Goal: Information Seeking & Learning: Learn about a topic

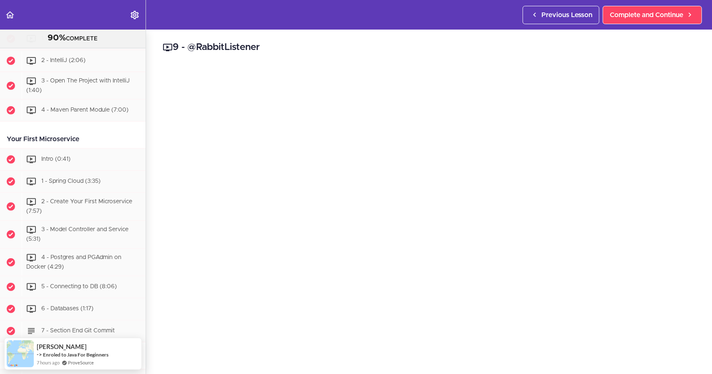
scroll to position [228, 0]
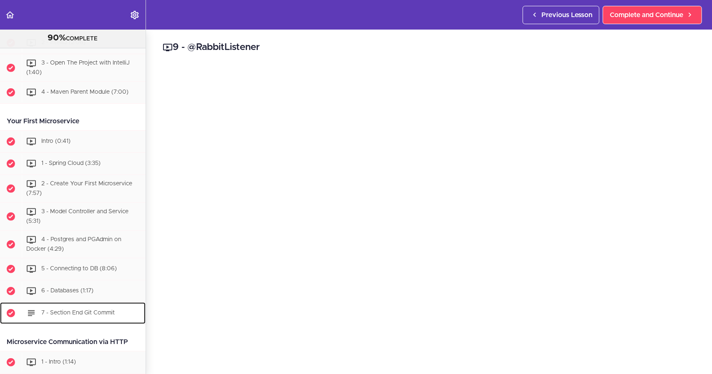
click at [88, 306] on div "7 - Section End Git Commit" at bounding box center [84, 313] width 124 height 18
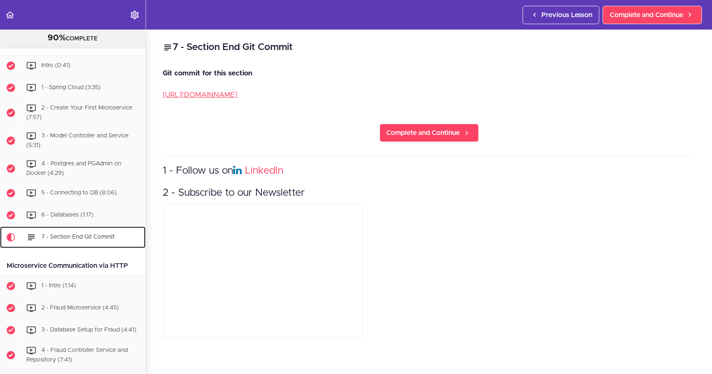
scroll to position [467, 0]
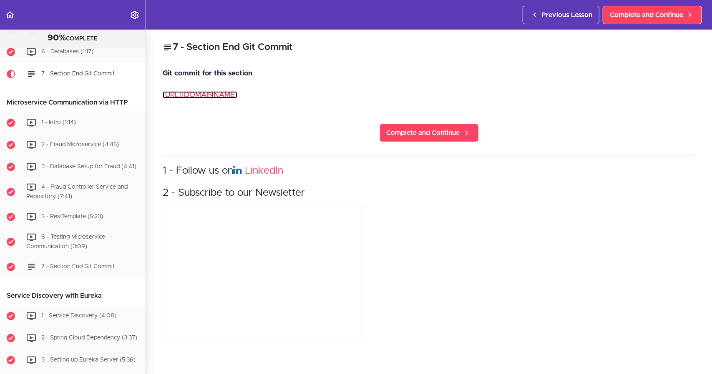
click at [237, 95] on link "[URL][DOMAIN_NAME]" at bounding box center [200, 94] width 75 height 7
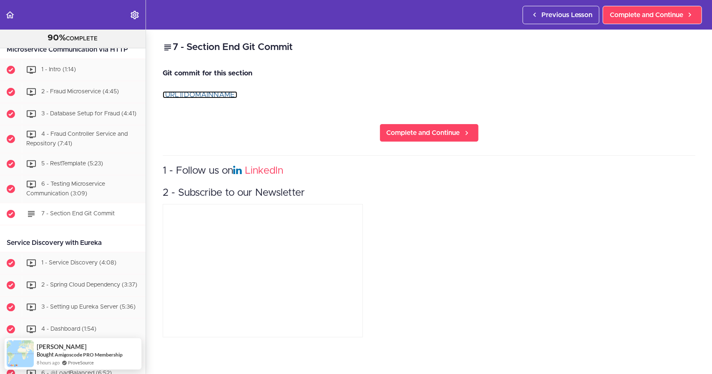
scroll to position [509, 0]
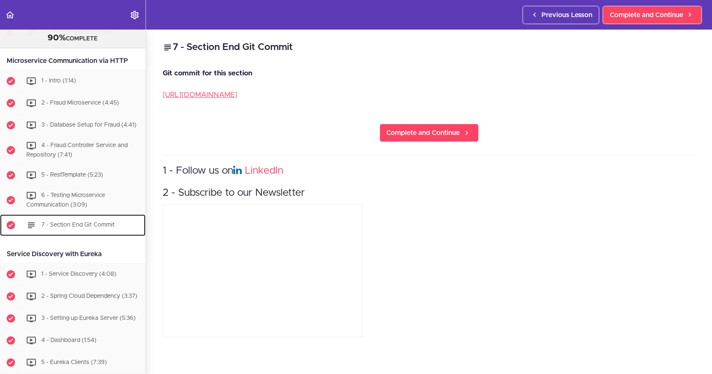
click at [74, 225] on div "7 - Section End Git Commit" at bounding box center [84, 225] width 124 height 18
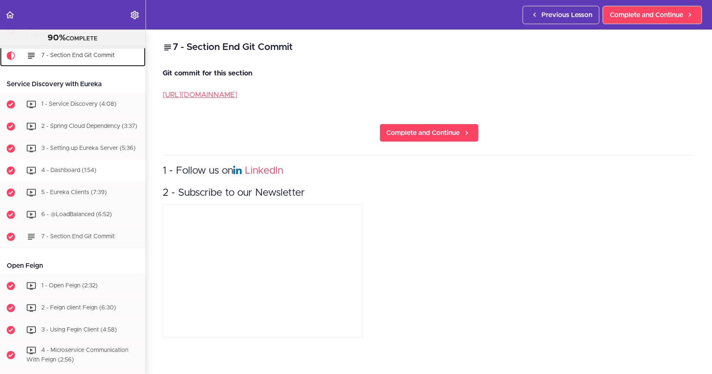
scroll to position [743, 0]
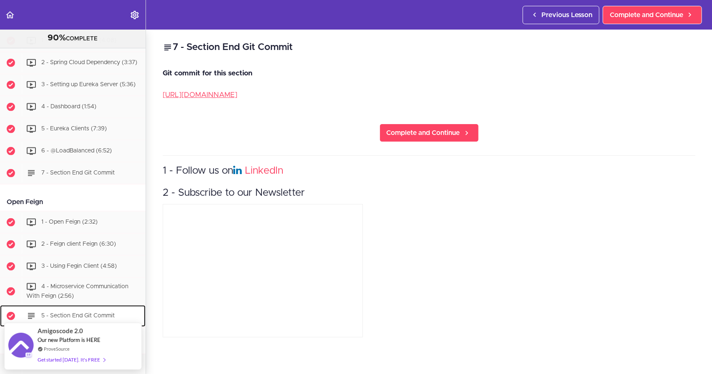
click at [86, 311] on div "5 - Section End Git Commit" at bounding box center [84, 316] width 124 height 18
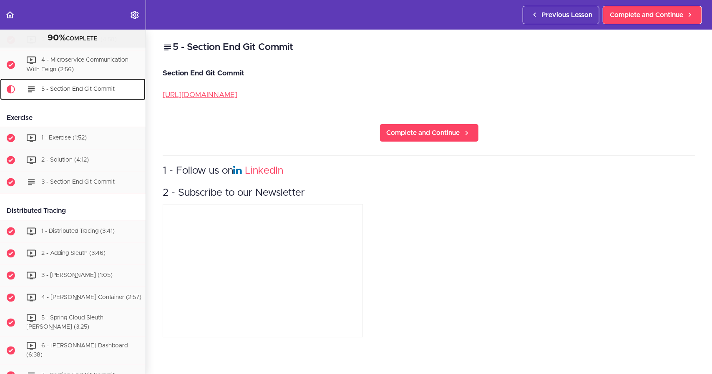
scroll to position [989, 0]
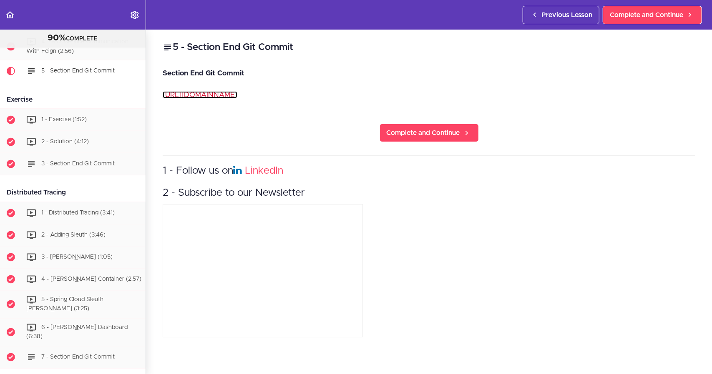
click at [237, 93] on link "[URL][DOMAIN_NAME]" at bounding box center [200, 94] width 75 height 7
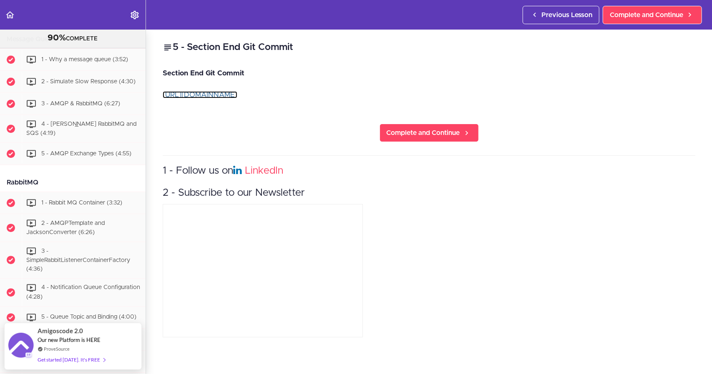
scroll to position [1572, 0]
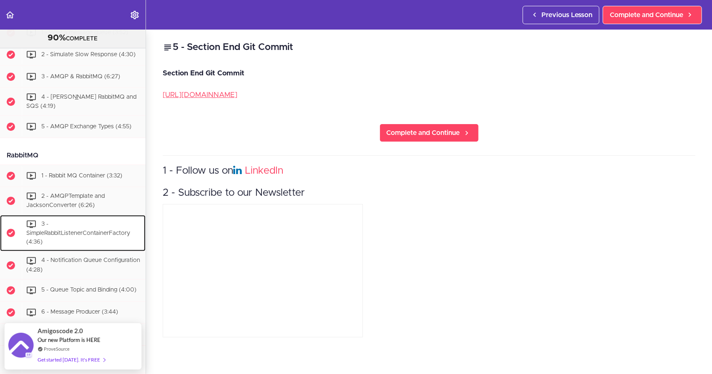
click at [75, 240] on div "3 - SimpleRabbitListenerContainerFactory (4:36)" at bounding box center [84, 233] width 124 height 36
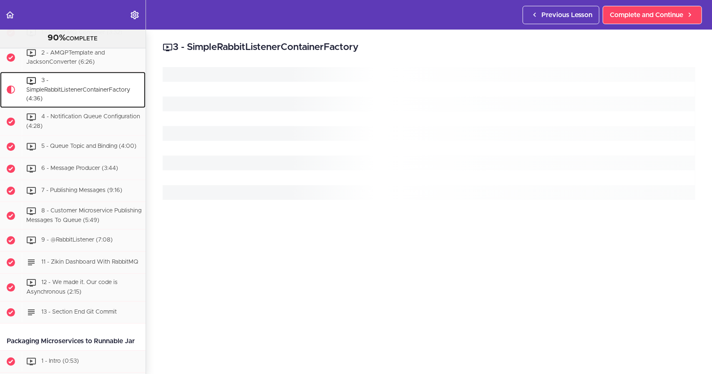
scroll to position [1738, 0]
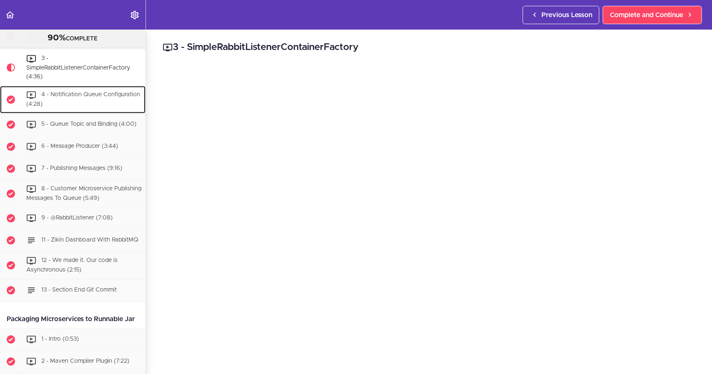
click at [84, 113] on div "4 - Notification Queue Configuration (4:28)" at bounding box center [84, 100] width 124 height 28
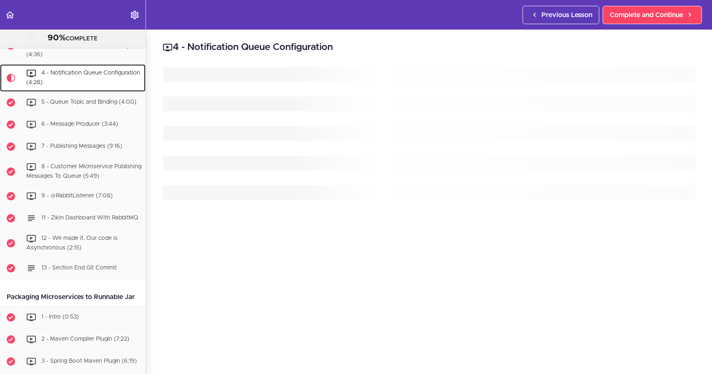
scroll to position [1775, 0]
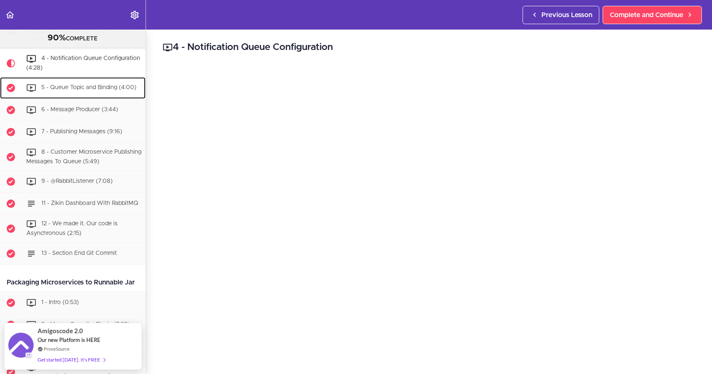
click at [78, 97] on div "5 - Queue Topic and Binding (4:00)" at bounding box center [84, 88] width 124 height 18
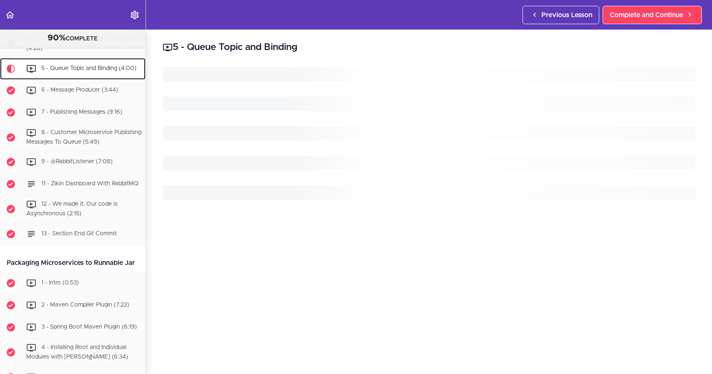
scroll to position [1802, 0]
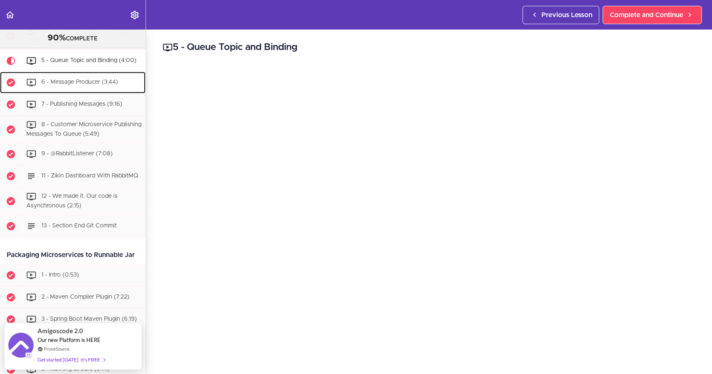
click at [84, 92] on div "6 - Message Producer (3:44)" at bounding box center [84, 82] width 124 height 18
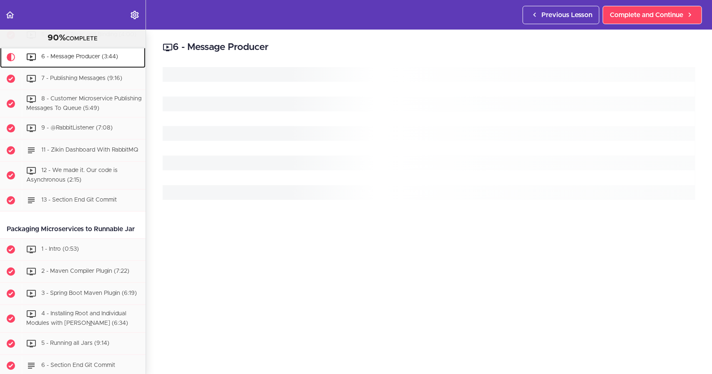
scroll to position [1830, 0]
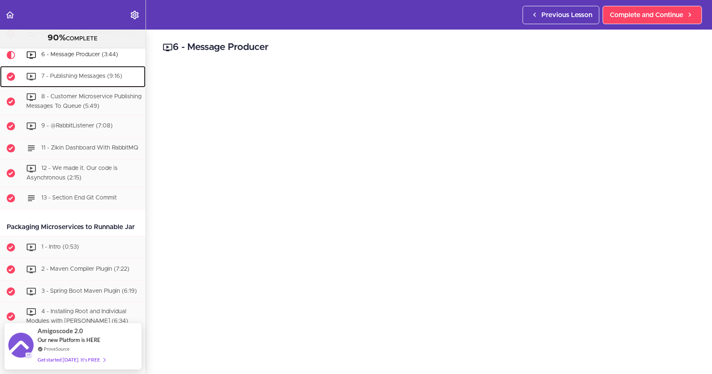
click at [90, 86] on div "7 - Publishing Messages (9:16)" at bounding box center [84, 77] width 124 height 18
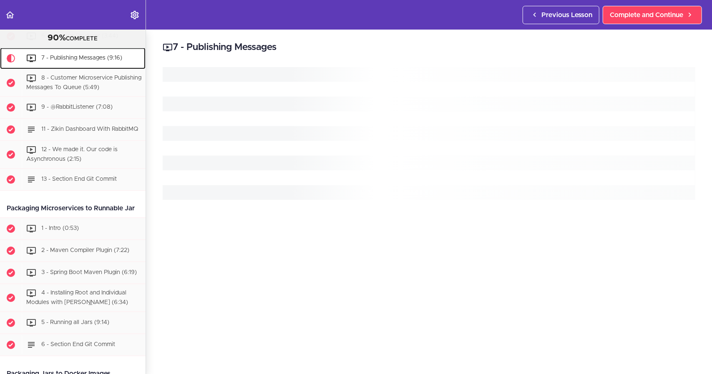
scroll to position [1852, 0]
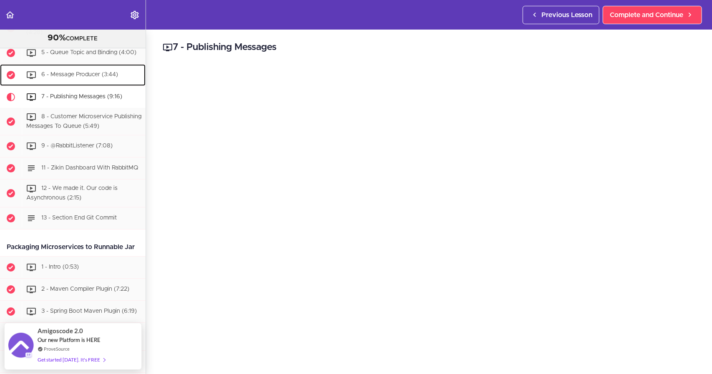
click at [63, 78] on span "6 - Message Producer (3:44)" at bounding box center [79, 75] width 77 height 6
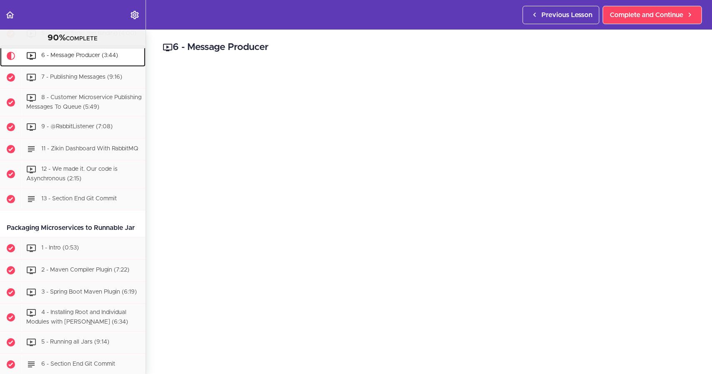
scroll to position [1830, 0]
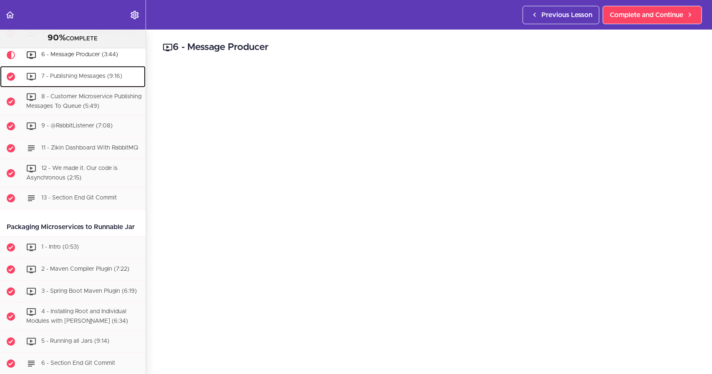
click at [89, 79] on span "7 - Publishing Messages (9:16)" at bounding box center [81, 76] width 81 height 6
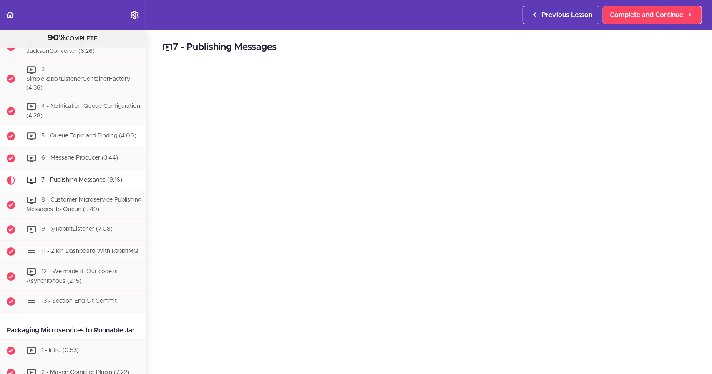
scroll to position [1685, 0]
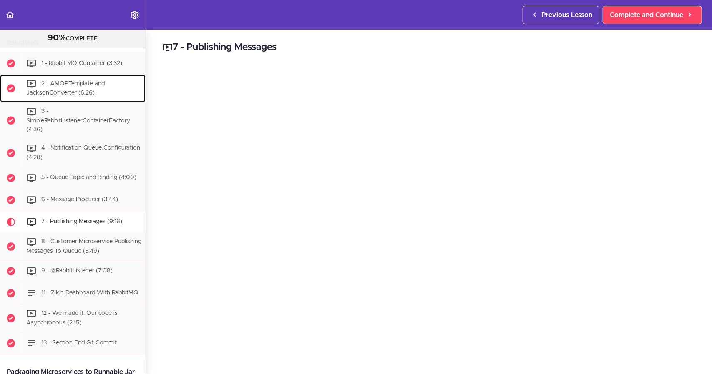
click at [73, 96] on span "2 - AMQPTemplate and JacksonConverter (6:26)" at bounding box center [65, 87] width 78 height 15
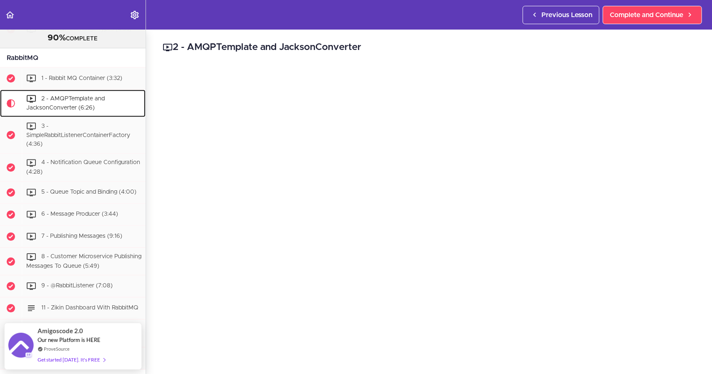
scroll to position [1669, 0]
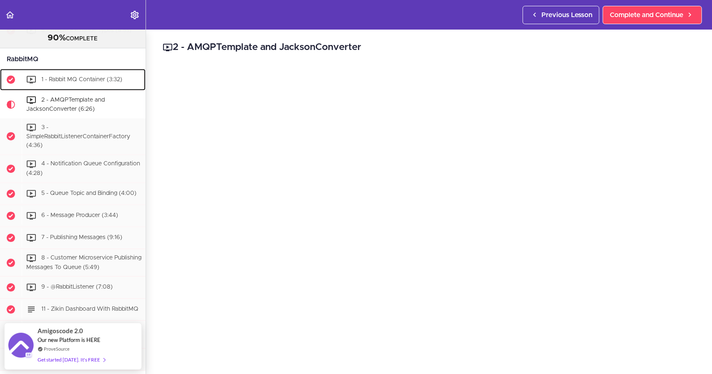
click at [97, 82] on span "1 - Rabbit MQ Container (3:32)" at bounding box center [81, 79] width 81 height 6
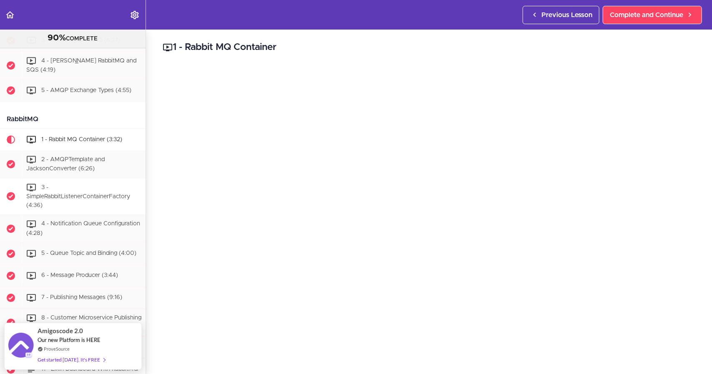
scroll to position [1605, 0]
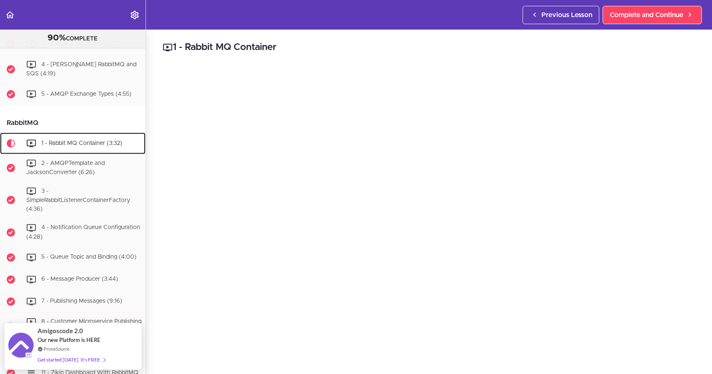
click at [69, 146] on span "1 - Rabbit MQ Container (3:32)" at bounding box center [81, 143] width 81 height 6
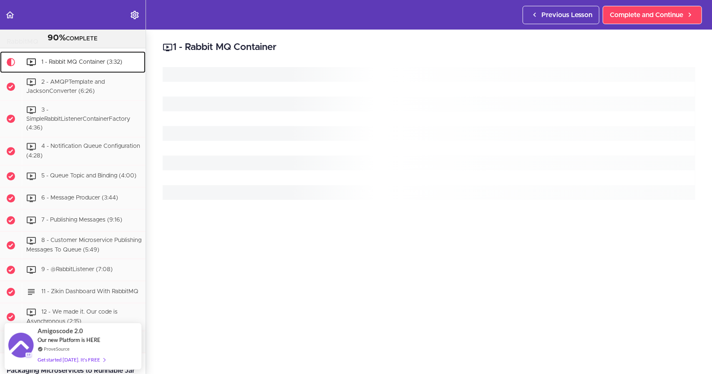
scroll to position [1689, 0]
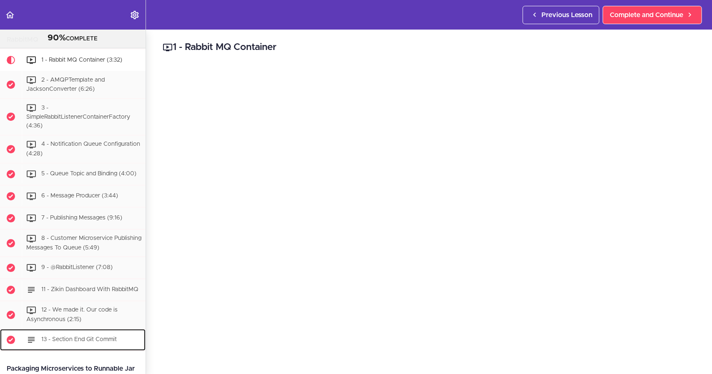
click at [82, 343] on span "13 - Section End Git Commit" at bounding box center [78, 340] width 75 height 6
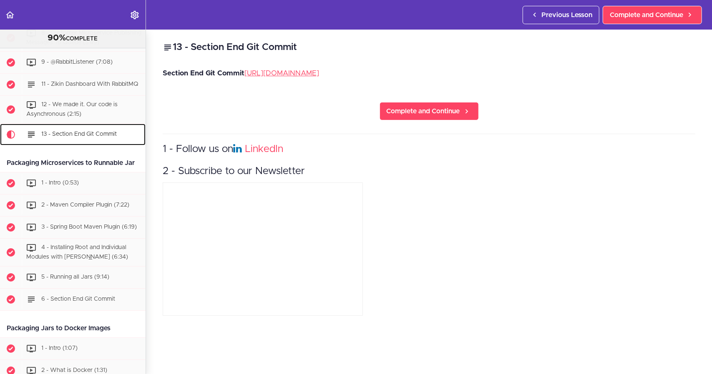
scroll to position [1979, 0]
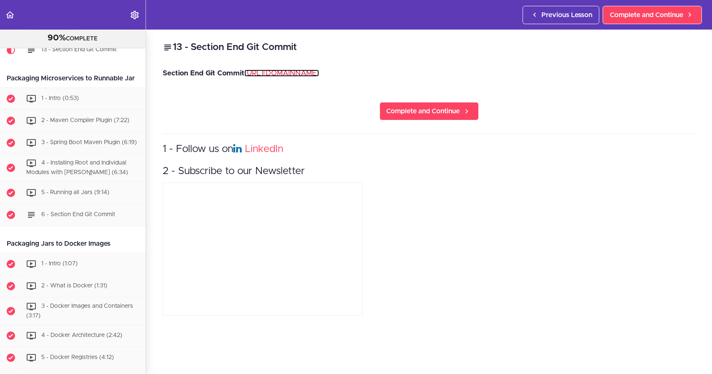
click at [319, 76] on link "[URL][DOMAIN_NAME]" at bounding box center [281, 73] width 75 height 7
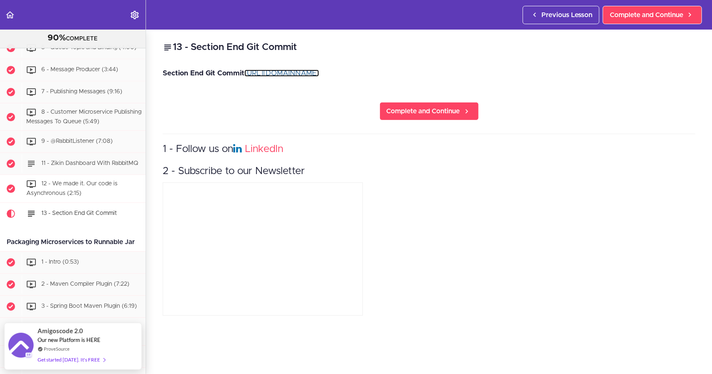
scroll to position [1812, 0]
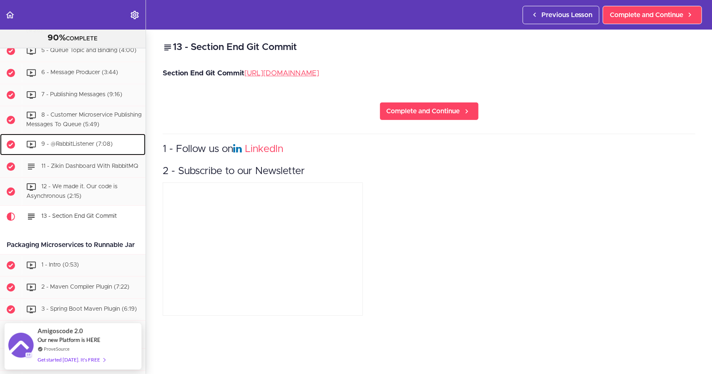
click at [71, 148] on span "9 - @RabbitListener (7:08)" at bounding box center [76, 145] width 71 height 6
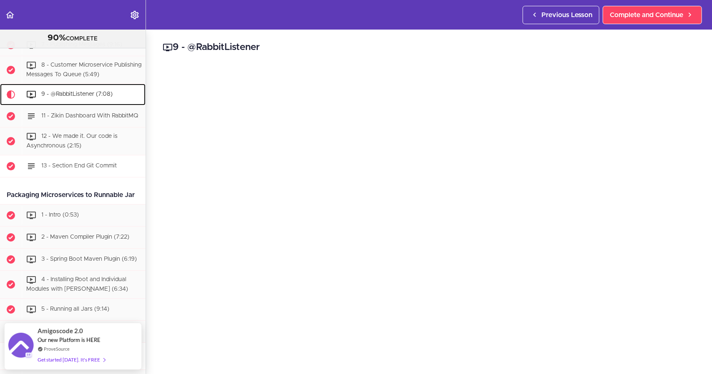
scroll to position [1860, 0]
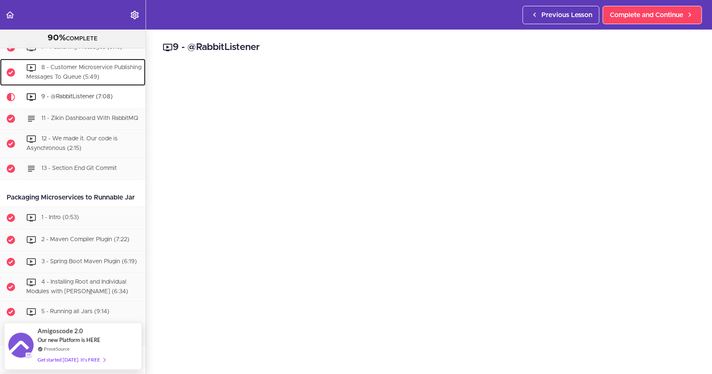
click at [74, 80] on span "8 - Customer Microservice Publishing Messages To Queue (5:49)" at bounding box center [83, 72] width 115 height 15
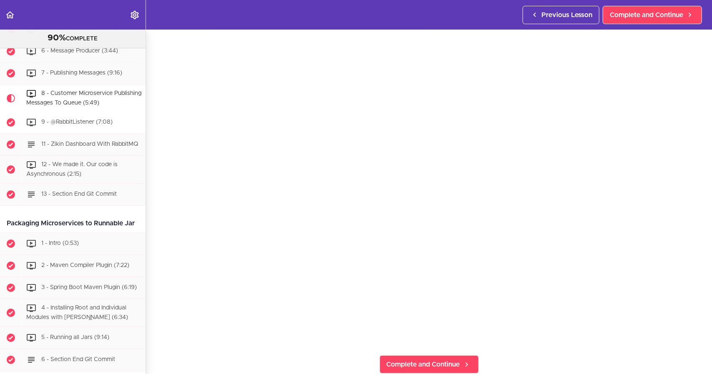
scroll to position [1832, 0]
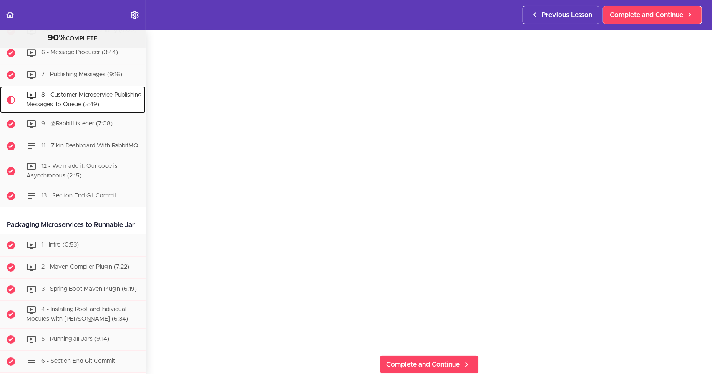
click at [78, 114] on div "8 - Customer Microservice Publishing Messages To Queue (5:49)" at bounding box center [84, 100] width 124 height 28
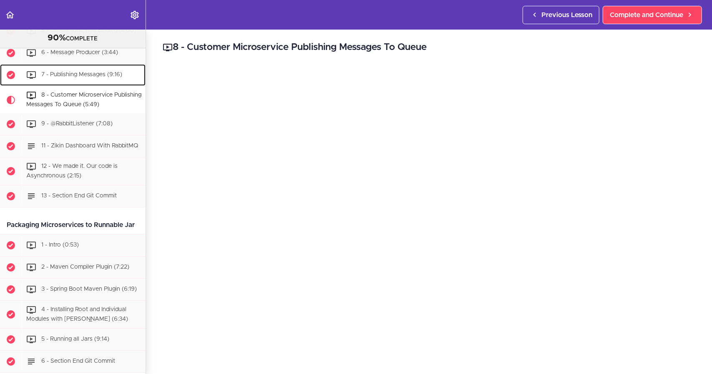
click at [76, 84] on div "7 - Publishing Messages (9:16)" at bounding box center [84, 75] width 124 height 18
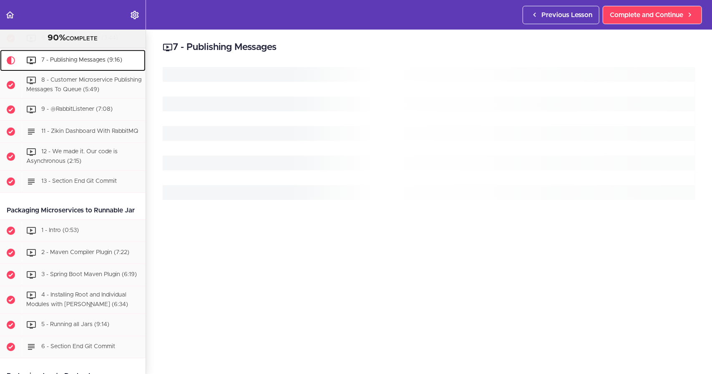
scroll to position [1852, 0]
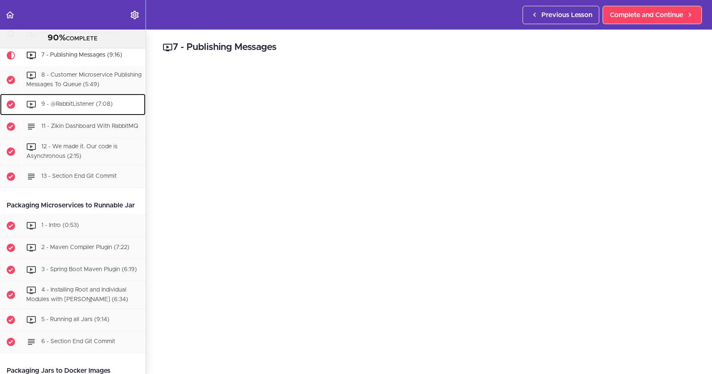
click at [78, 114] on div "9 - @RabbitListener (7:08)" at bounding box center [84, 104] width 124 height 18
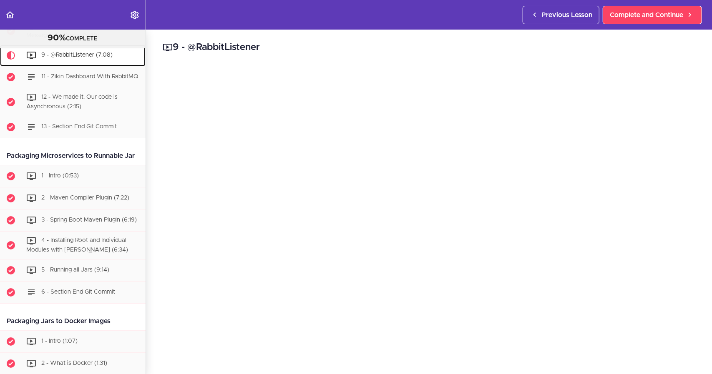
scroll to position [1902, 0]
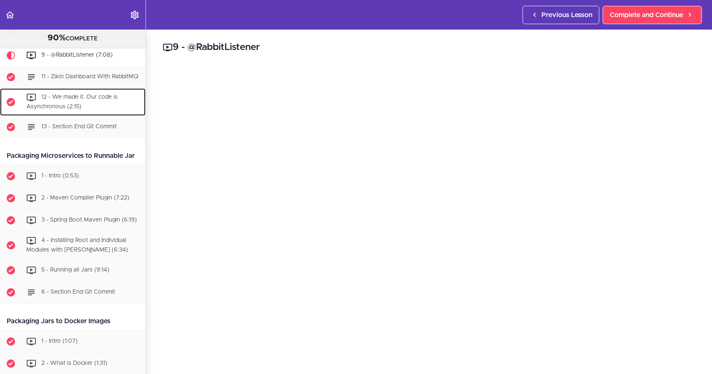
click at [67, 110] on span "12 - We made it. Our code is Asynchronous (2:15)" at bounding box center [71, 102] width 91 height 15
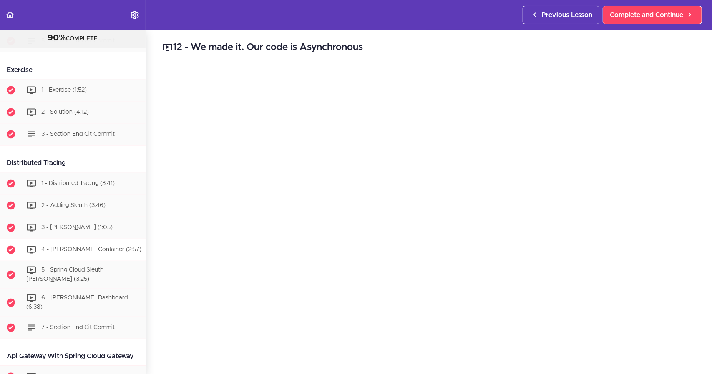
scroll to position [897, 0]
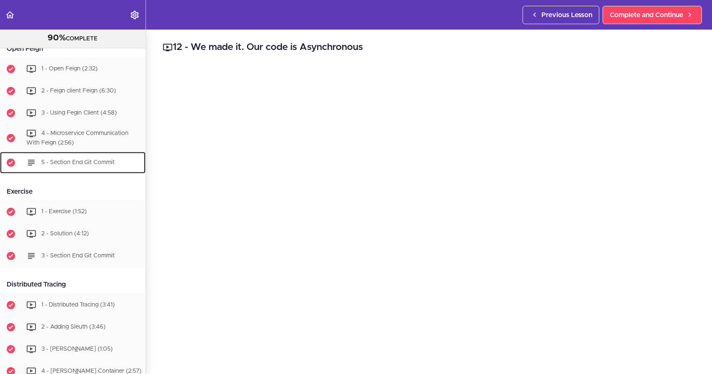
click at [86, 167] on div "5 - Section End Git Commit" at bounding box center [84, 163] width 124 height 18
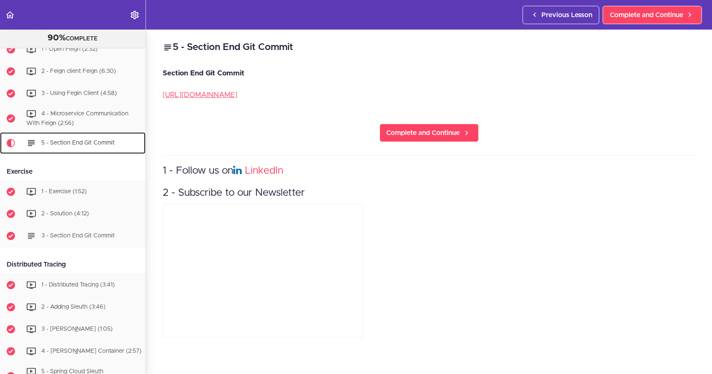
scroll to position [988, 0]
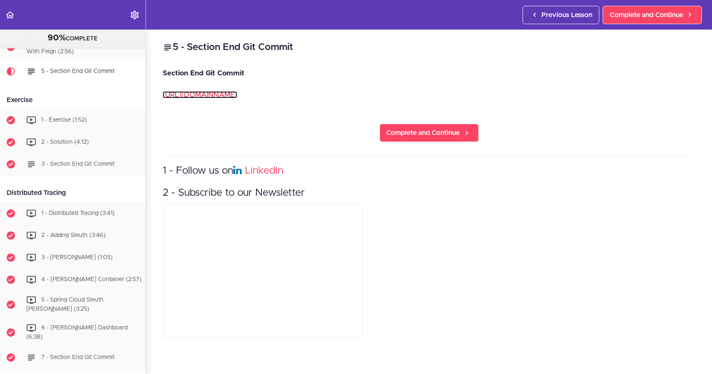
click at [227, 97] on link "[URL][DOMAIN_NAME]" at bounding box center [200, 94] width 75 height 7
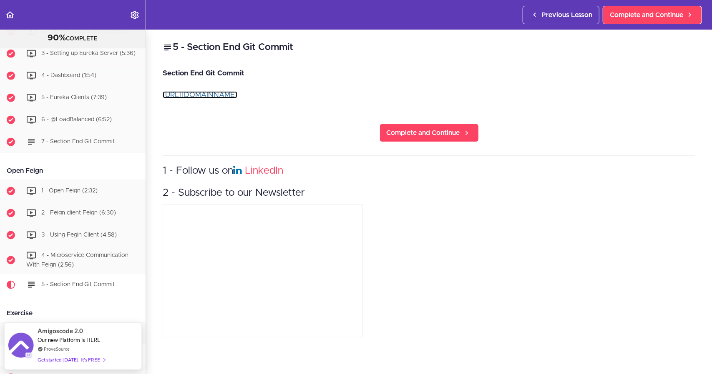
scroll to position [738, 0]
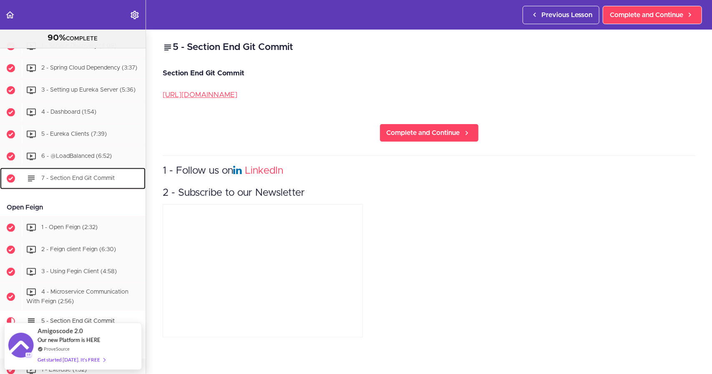
click at [85, 178] on span "7 - Section End Git Commit" at bounding box center [77, 179] width 73 height 6
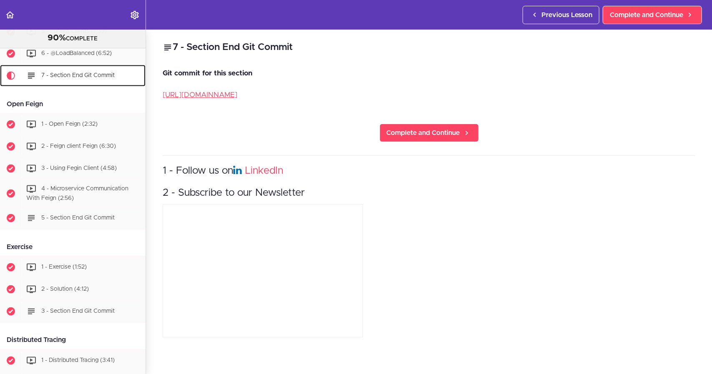
scroll to position [846, 0]
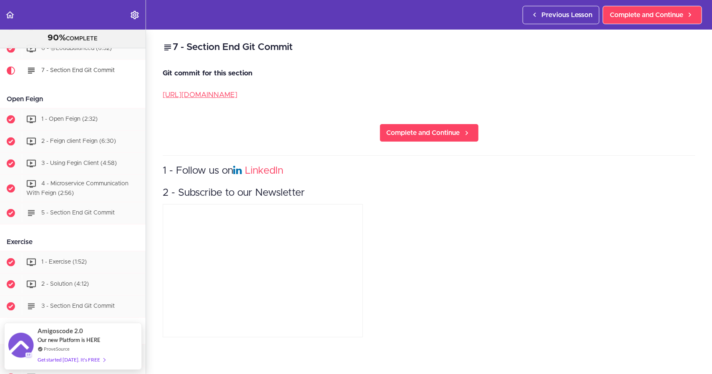
click at [213, 99] on p "[URL][DOMAIN_NAME]" at bounding box center [429, 95] width 532 height 13
click at [215, 94] on link "[URL][DOMAIN_NAME]" at bounding box center [200, 94] width 75 height 7
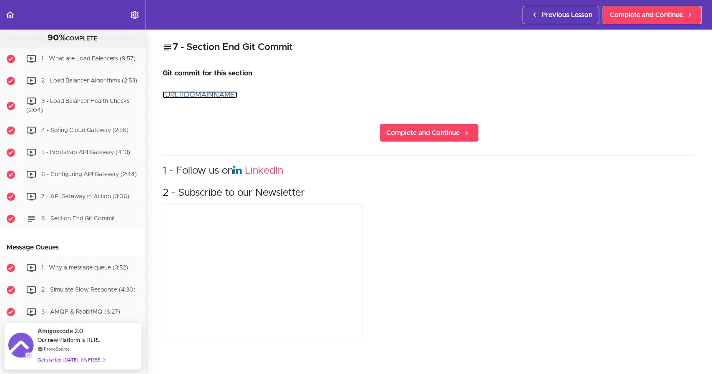
scroll to position [1346, 0]
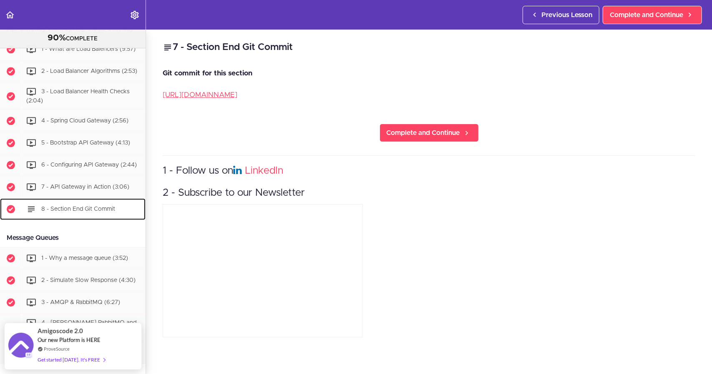
click at [60, 212] on span "8 - Section End Git Commit" at bounding box center [78, 209] width 74 height 6
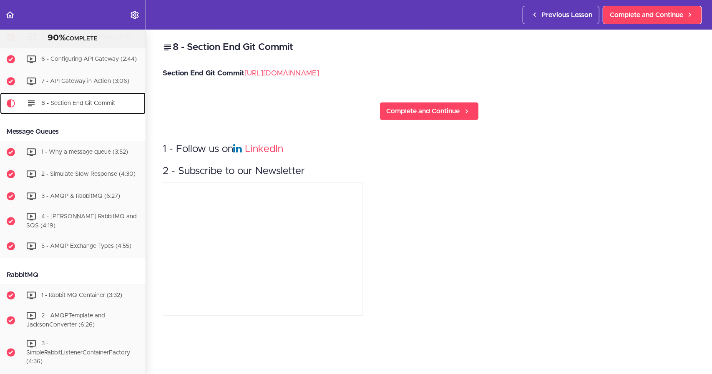
scroll to position [1497, 0]
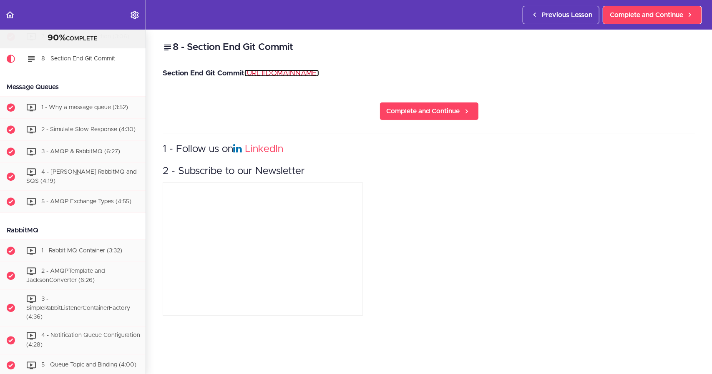
click at [309, 75] on link "[URL][DOMAIN_NAME]" at bounding box center [281, 73] width 75 height 7
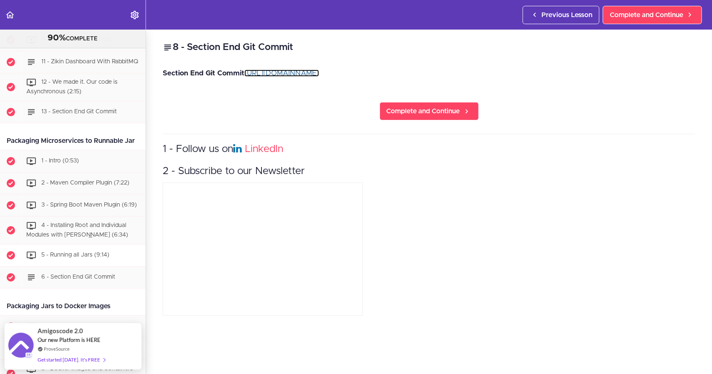
scroll to position [1789, 0]
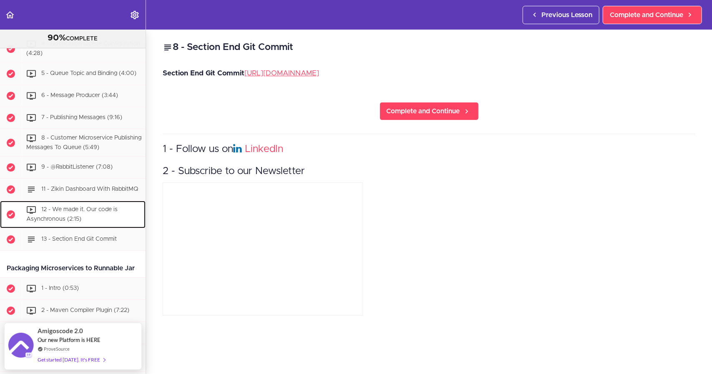
click at [79, 223] on span "12 - We made it. Our code is Asynchronous (2:15)" at bounding box center [71, 214] width 91 height 15
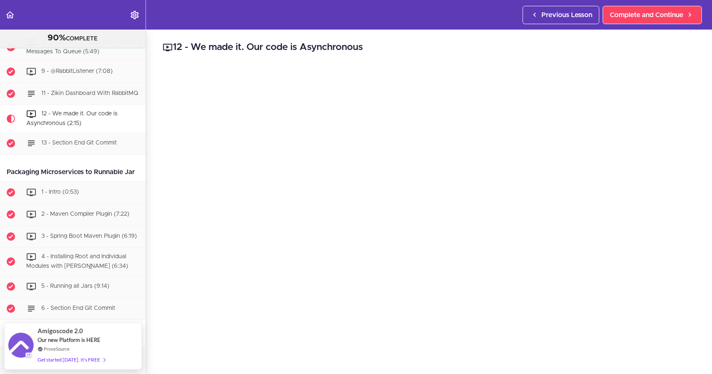
scroll to position [1910, 0]
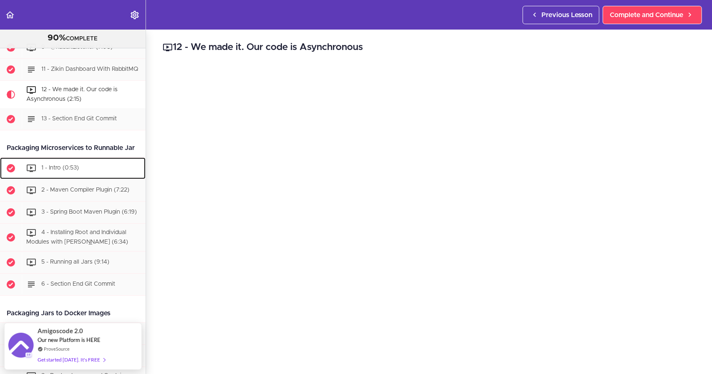
click at [75, 171] on span "1 - Intro (0:53)" at bounding box center [60, 168] width 38 height 6
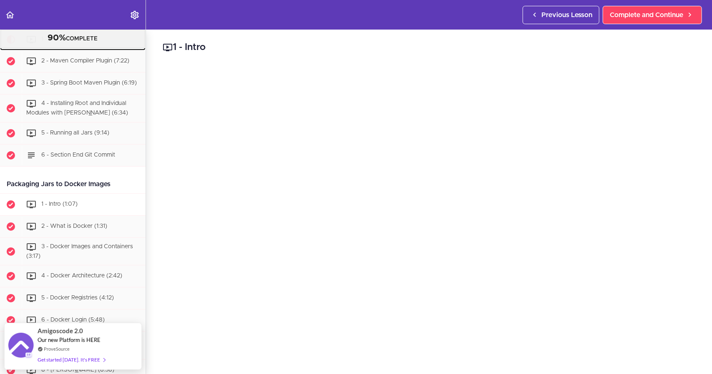
scroll to position [1996, 0]
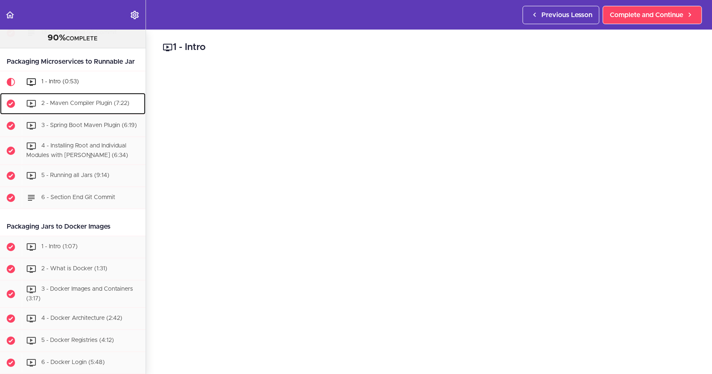
click at [95, 113] on div "2 - Maven Compiler Plugin (7:22)" at bounding box center [84, 104] width 124 height 18
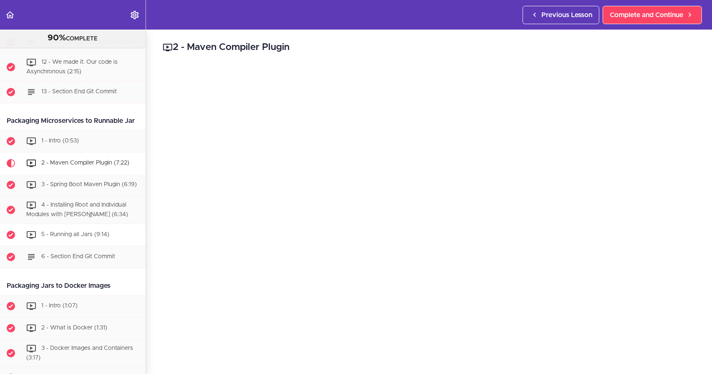
scroll to position [1935, 0]
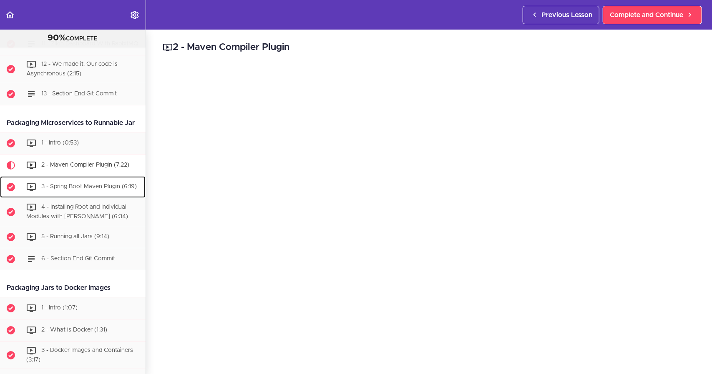
click at [83, 190] on span "3 - Spring Boot Maven Plugin (6:19)" at bounding box center [88, 187] width 95 height 6
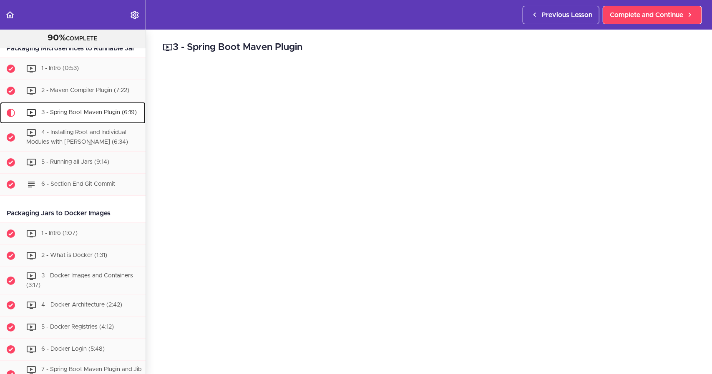
scroll to position [1998, 0]
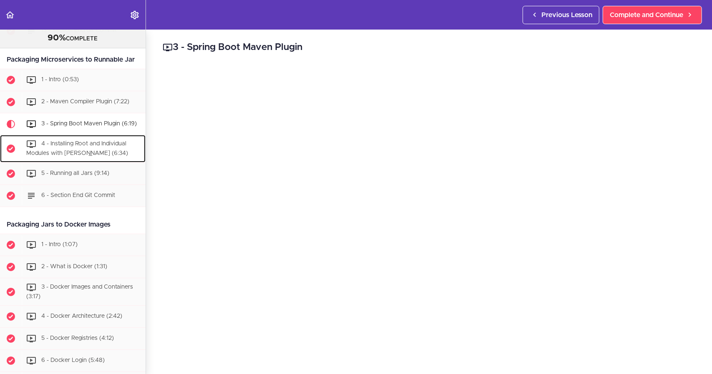
click at [105, 156] on span "4 - Installing Root and Individual Modules with [PERSON_NAME] (6:34)" at bounding box center [77, 148] width 102 height 15
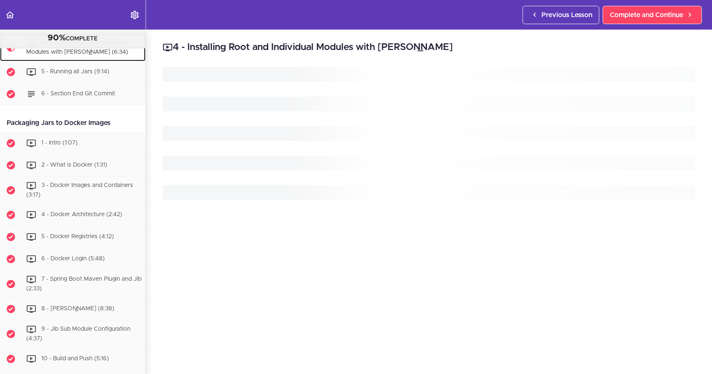
scroll to position [2110, 0]
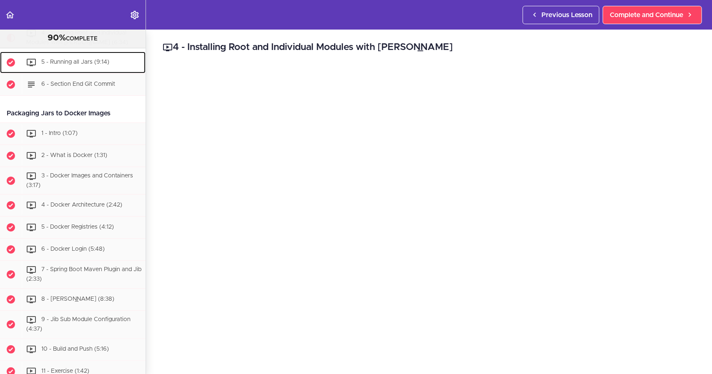
click at [93, 65] on span "5 - Running all Jars (9:14)" at bounding box center [75, 62] width 68 height 6
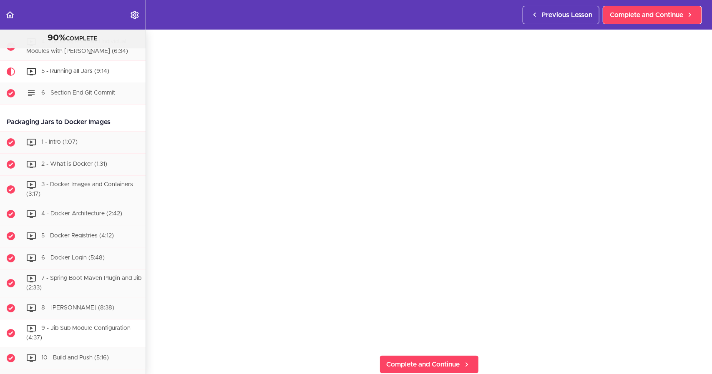
scroll to position [2099, 0]
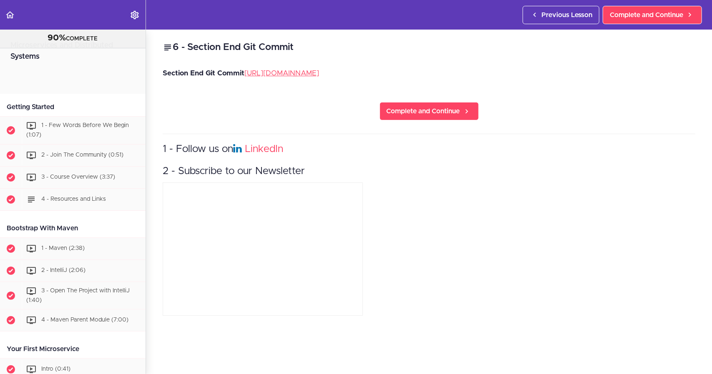
scroll to position [2169, 0]
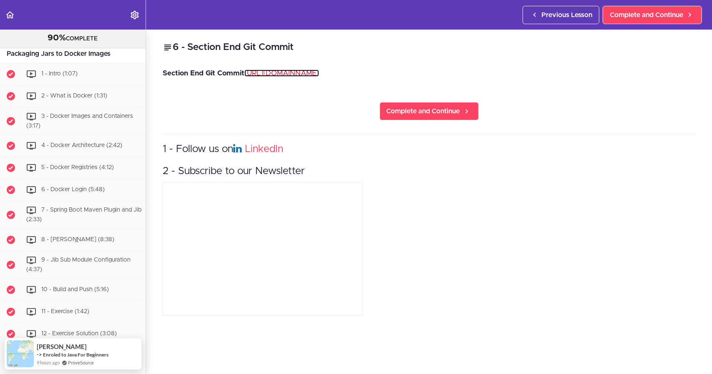
click at [319, 72] on link "https://github.com/amigoscode/microservices/commit/60a9c39d8962f5cf3fa21d7f5ca8…" at bounding box center [281, 73] width 75 height 7
